Goal: Use online tool/utility: Utilize a website feature to perform a specific function

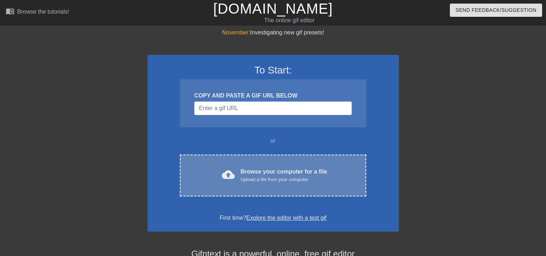
click at [270, 180] on div "Upload a file from your computer" at bounding box center [284, 179] width 87 height 7
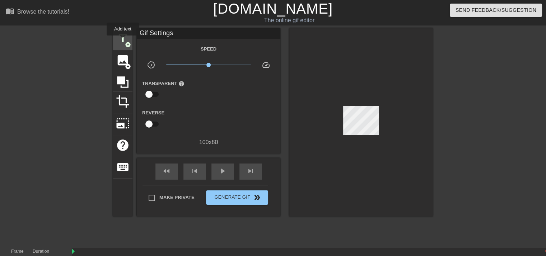
click at [123, 41] on span "title" at bounding box center [123, 39] width 14 height 14
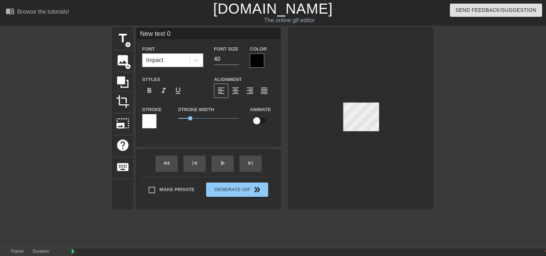
click at [178, 38] on input "New text 0" at bounding box center [209, 33] width 144 height 11
type input "N"
type input "CBM 1-18"
click at [257, 62] on div at bounding box center [257, 61] width 14 height 14
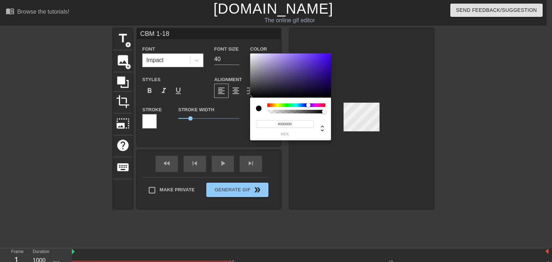
click at [308, 104] on div at bounding box center [296, 105] width 58 height 4
click at [308, 77] on div at bounding box center [290, 76] width 81 height 45
type input "#1F134B"
drag, startPoint x: 308, startPoint y: 77, endPoint x: 311, endPoint y: 85, distance: 8.3
click at [311, 85] on div at bounding box center [311, 85] width 4 height 4
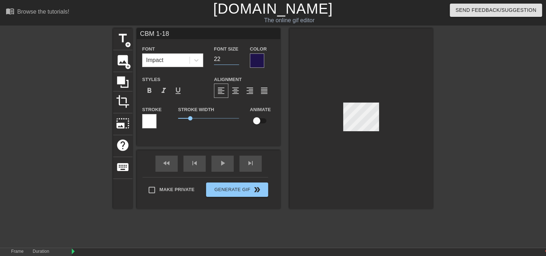
click at [236, 61] on input "22" at bounding box center [226, 59] width 25 height 11
click at [237, 57] on input "23" at bounding box center [226, 59] width 25 height 11
type input "24"
click at [237, 57] on input "24" at bounding box center [226, 59] width 25 height 11
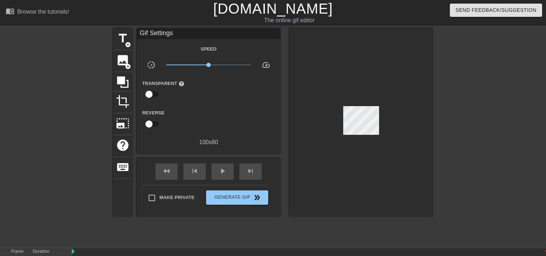
click at [290, 49] on div at bounding box center [362, 122] width 144 height 189
click at [411, 85] on div at bounding box center [362, 122] width 144 height 189
click at [119, 41] on span "title" at bounding box center [123, 39] width 14 height 14
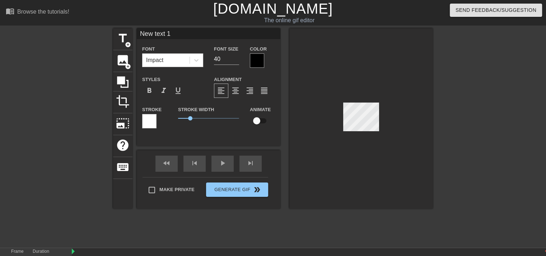
click at [185, 35] on input "New text 1" at bounding box center [209, 33] width 144 height 11
type input "N"
type input "COME BACK"
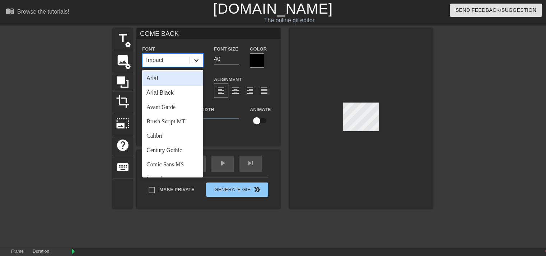
click at [201, 59] on div at bounding box center [196, 60] width 13 height 13
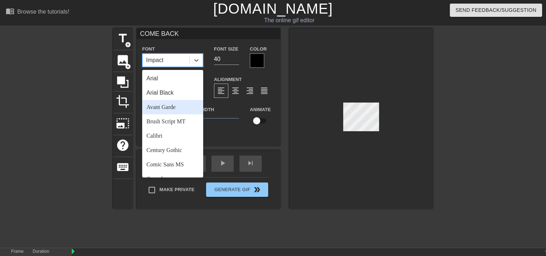
click at [168, 107] on div "Avant Garde" at bounding box center [172, 107] width 61 height 14
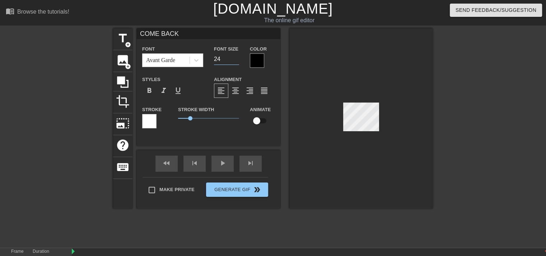
click at [237, 60] on input "24" at bounding box center [226, 59] width 25 height 11
click at [237, 60] on input "23" at bounding box center [226, 59] width 25 height 11
click at [237, 60] on input "22" at bounding box center [226, 59] width 25 height 11
click at [237, 60] on input "21" at bounding box center [226, 59] width 25 height 11
click at [237, 60] on input "20" at bounding box center [226, 59] width 25 height 11
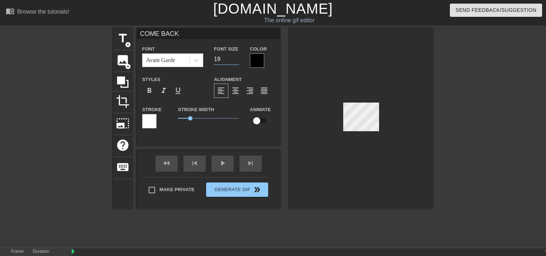
click at [237, 60] on input "19" at bounding box center [226, 59] width 25 height 11
click at [237, 60] on input "18" at bounding box center [226, 59] width 25 height 11
click at [237, 60] on input "17" at bounding box center [226, 59] width 25 height 11
type input "16"
click at [237, 60] on input "16" at bounding box center [226, 59] width 25 height 11
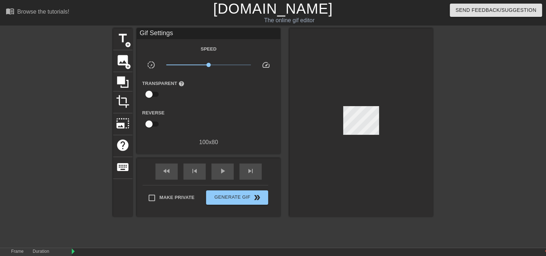
click at [327, 50] on div at bounding box center [362, 122] width 144 height 189
click at [121, 42] on span "title" at bounding box center [123, 39] width 14 height 14
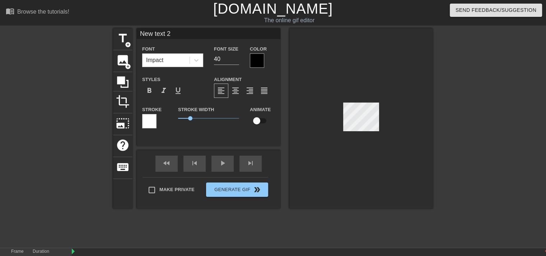
click at [172, 38] on input "New text 2" at bounding box center [209, 33] width 144 height 11
type input "N"
type input "MY LOVE"
click at [195, 61] on icon at bounding box center [196, 60] width 7 height 7
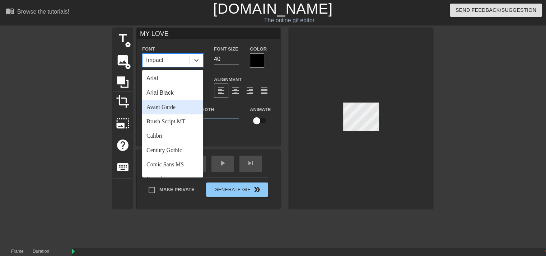
click at [171, 105] on div "Avant Garde" at bounding box center [172, 107] width 61 height 14
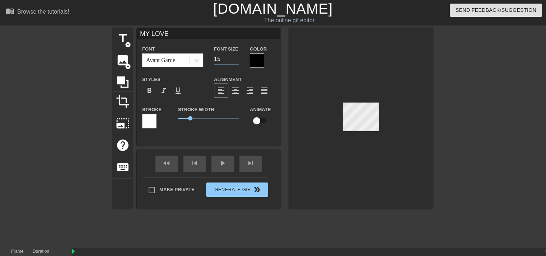
click at [236, 62] on input "15" at bounding box center [226, 59] width 25 height 11
click at [237, 58] on input "16" at bounding box center [226, 59] width 25 height 11
type input "17"
click at [237, 58] on input "17" at bounding box center [226, 59] width 25 height 11
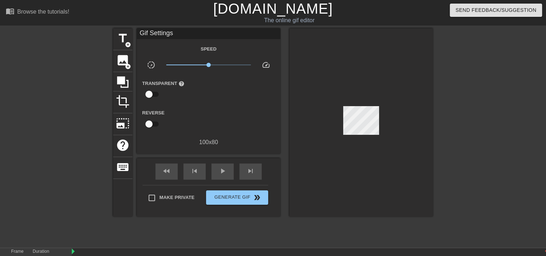
click at [398, 135] on div at bounding box center [362, 122] width 144 height 189
click at [362, 138] on div at bounding box center [362, 122] width 144 height 189
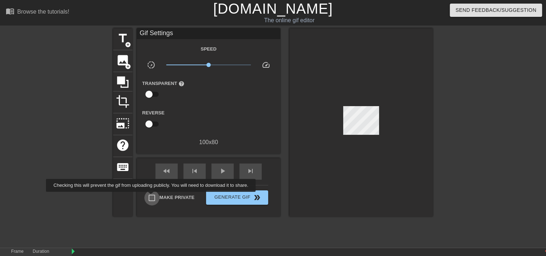
click at [152, 197] on input "Make Private" at bounding box center [151, 198] width 15 height 15
checkbox input "true"
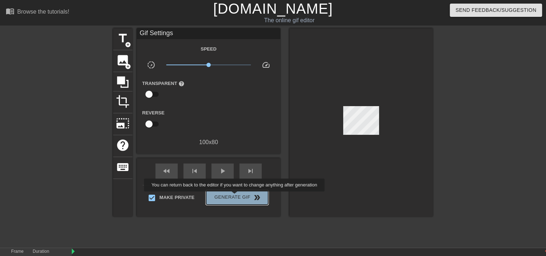
click at [235, 197] on span "Generate Gif double_arrow" at bounding box center [237, 198] width 56 height 9
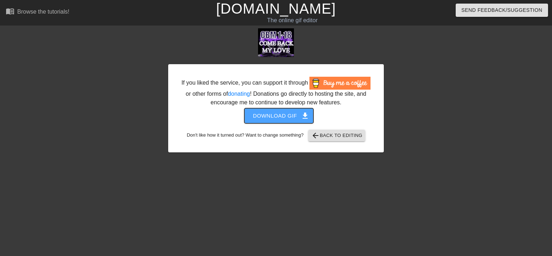
click at [279, 116] on span "Download gif get_app" at bounding box center [279, 115] width 52 height 9
